Goal: Task Accomplishment & Management: Use online tool/utility

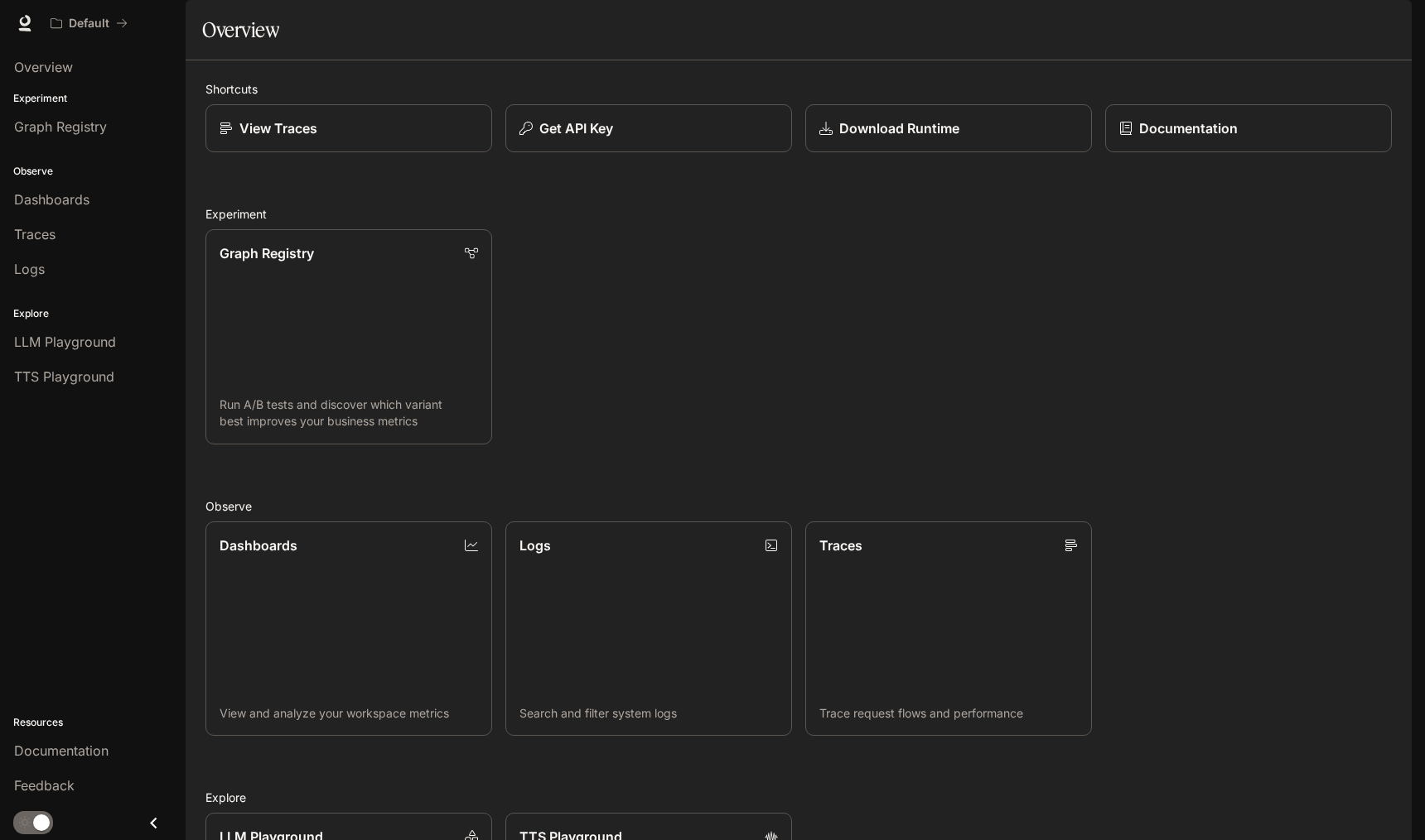
click at [1121, 414] on div "Graph Registry Run A/B tests and discover which variant best improves your busi…" at bounding box center [792, 330] width 1200 height 229
click at [1259, 307] on div "Graph Registry Run A/B tests and discover which variant best improves your busi…" at bounding box center [792, 330] width 1200 height 229
click at [1164, 357] on div "Graph Registry Run A/B tests and discover which variant best improves your busi…" at bounding box center [792, 330] width 1200 height 229
click at [997, 444] on div "Graph Registry Run A/B tests and discover which variant best improves your busi…" at bounding box center [792, 330] width 1200 height 229
click at [1161, 223] on h2 "Experiment" at bounding box center [799, 214] width 1187 height 17
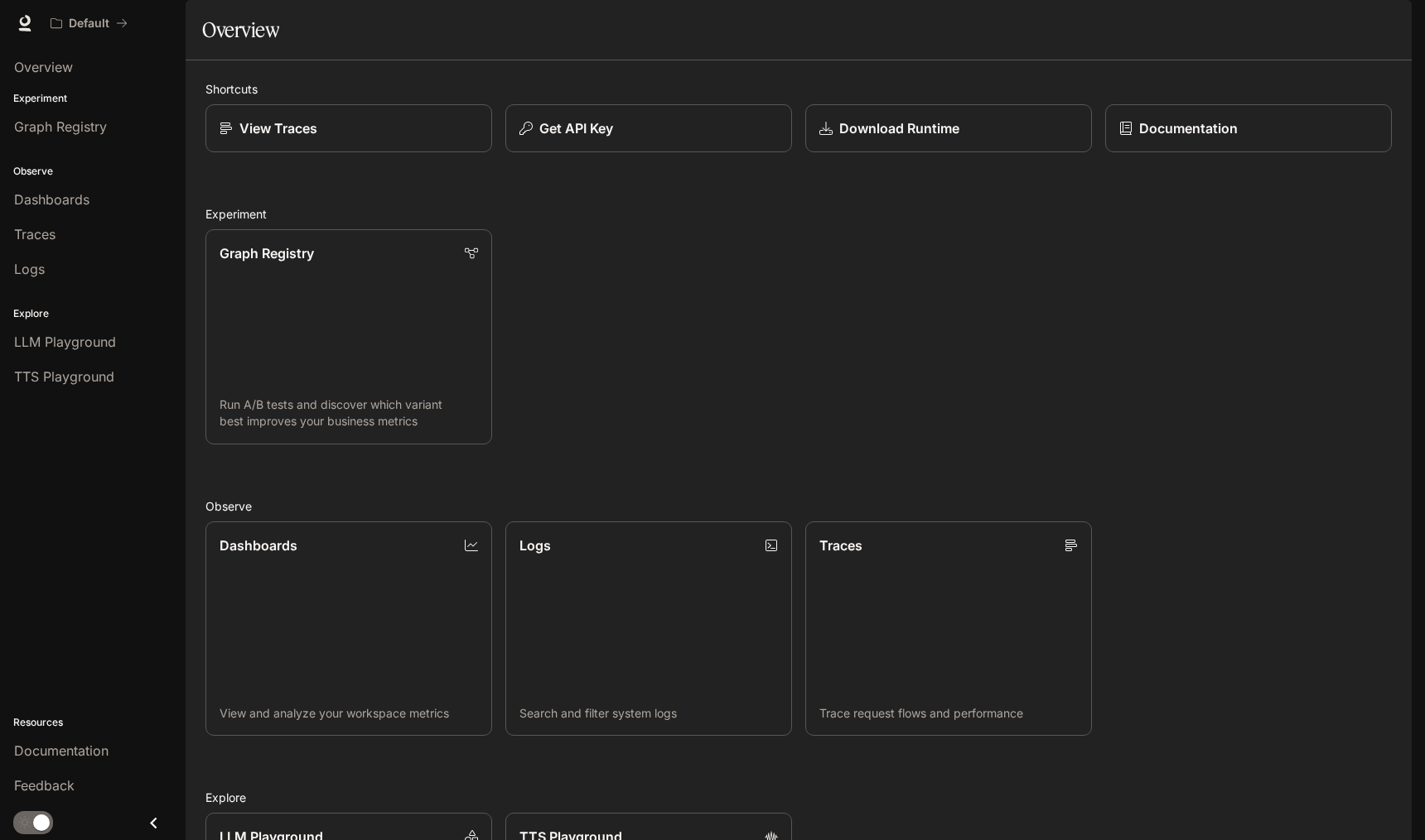
click at [727, 270] on div "Graph Registry Run A/B tests and discover which variant best improves your busi…" at bounding box center [792, 330] width 1200 height 229
click at [642, 153] on button "Get API Key" at bounding box center [648, 129] width 289 height 49
